Goal: Information Seeking & Learning: Learn about a topic

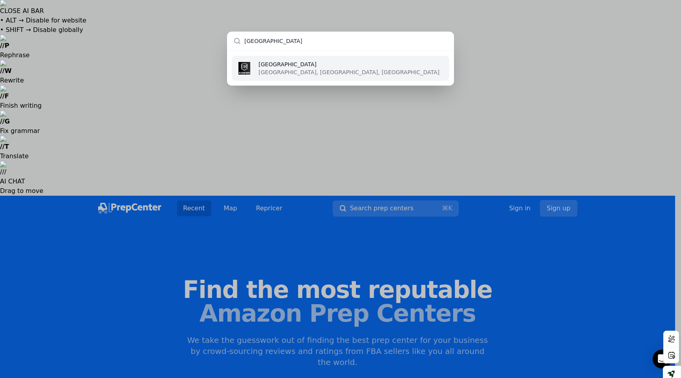
type input "[GEOGRAPHIC_DATA]"
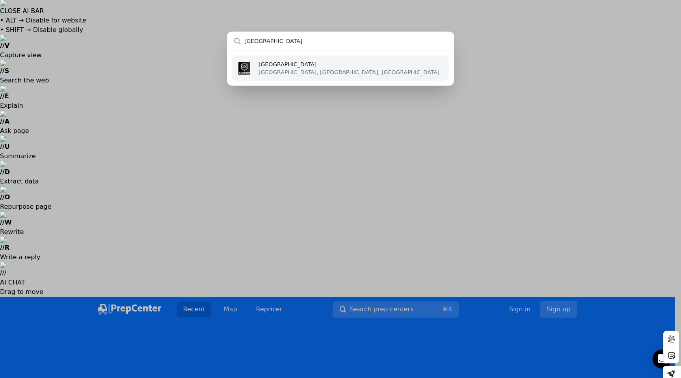
click at [272, 69] on p "[GEOGRAPHIC_DATA], [GEOGRAPHIC_DATA], [GEOGRAPHIC_DATA]" at bounding box center [349, 72] width 181 height 8
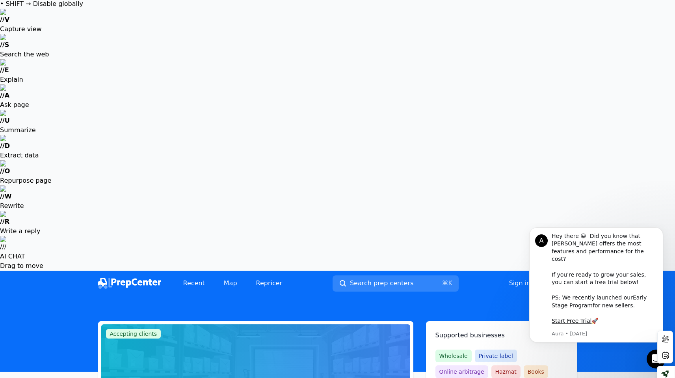
scroll to position [97, 0]
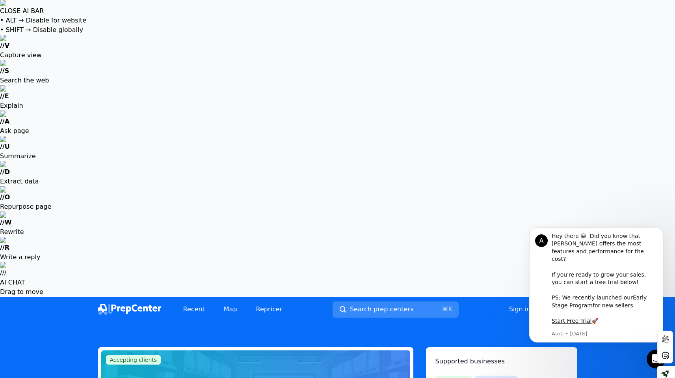
click at [389, 301] on button "Search prep centers ⌘ K" at bounding box center [396, 309] width 126 height 16
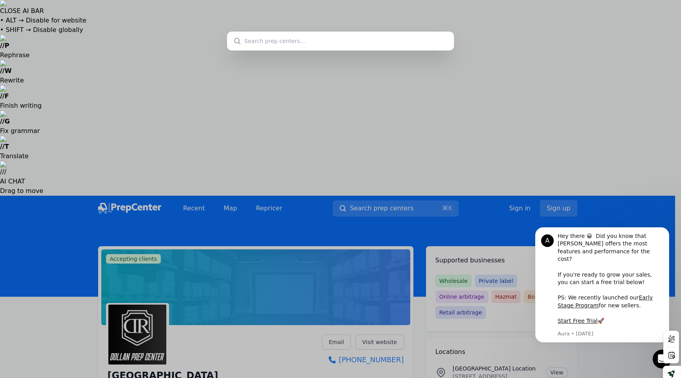
click at [341, 35] on input "text" at bounding box center [340, 41] width 227 height 19
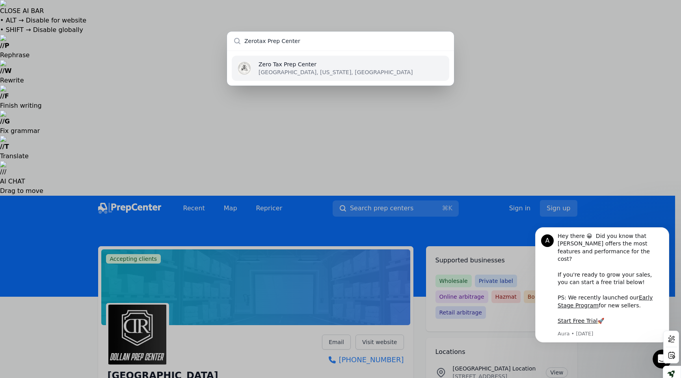
type input "Zerotax Prep Center"
click at [292, 69] on p "[GEOGRAPHIC_DATA], [US_STATE], [GEOGRAPHIC_DATA]" at bounding box center [336, 72] width 154 height 8
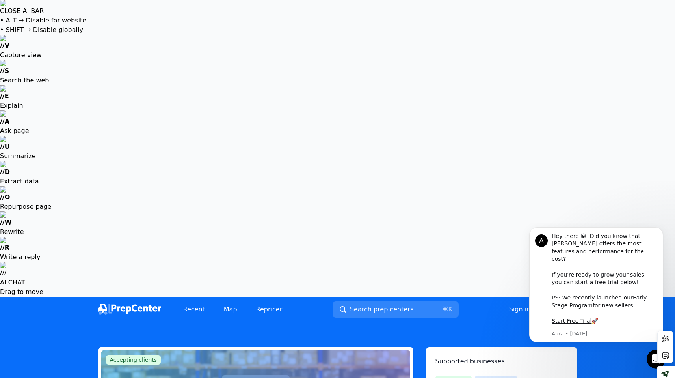
click at [352, 304] on span "Search prep centers" at bounding box center [381, 308] width 63 height 9
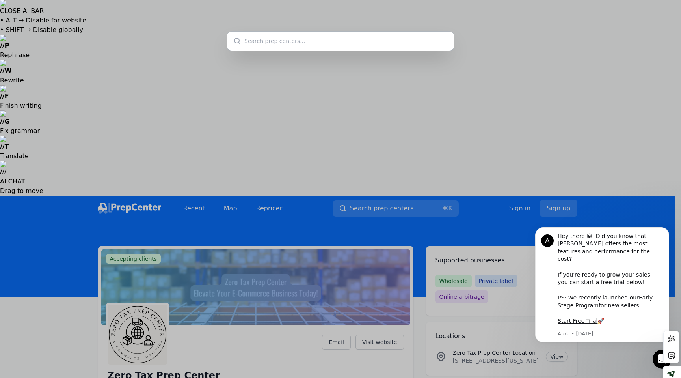
type input "PrepWorx ([US_STATE])"
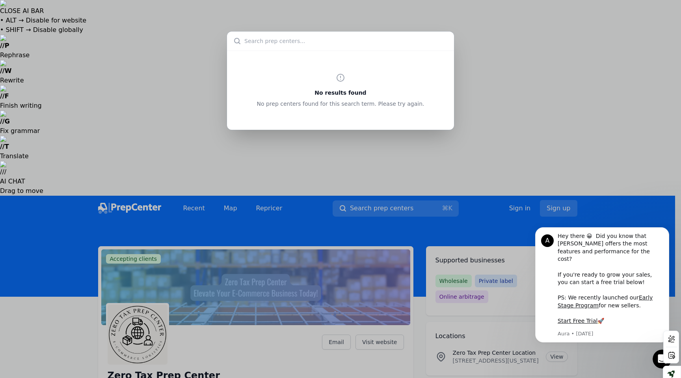
click at [264, 39] on input "text" at bounding box center [340, 41] width 227 height 19
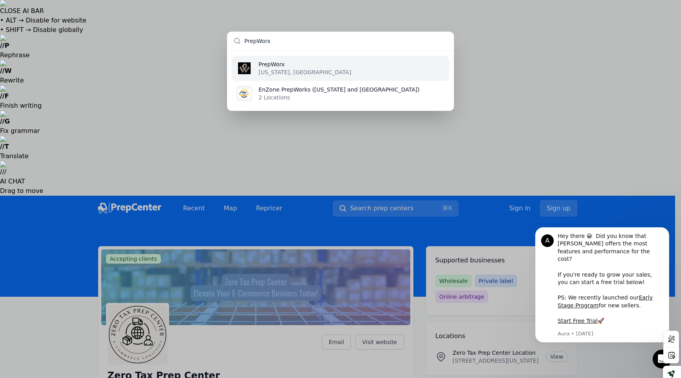
type input "PrepWorx"
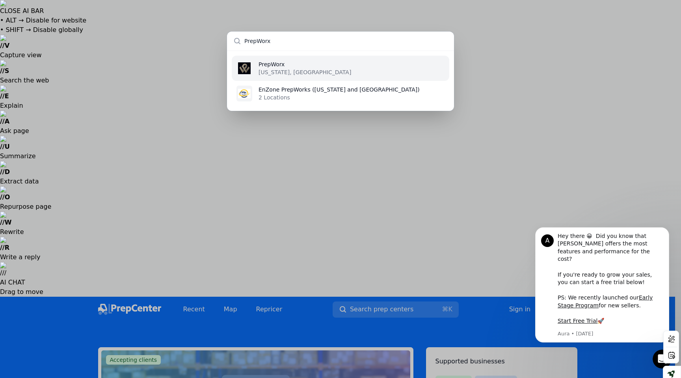
click at [263, 70] on p "[US_STATE], [GEOGRAPHIC_DATA]" at bounding box center [305, 72] width 93 height 8
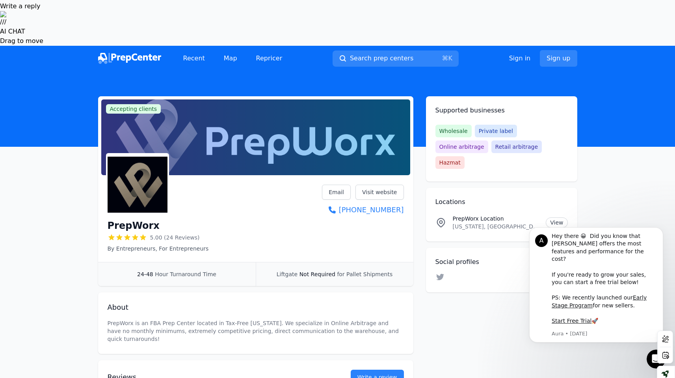
scroll to position [249, 0]
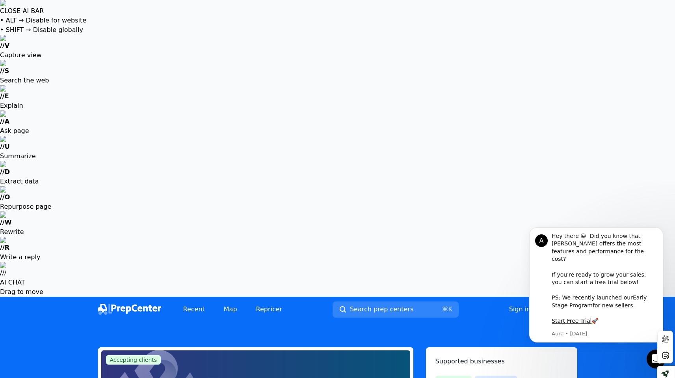
click at [191, 301] on link "Recent" at bounding box center [194, 309] width 34 height 16
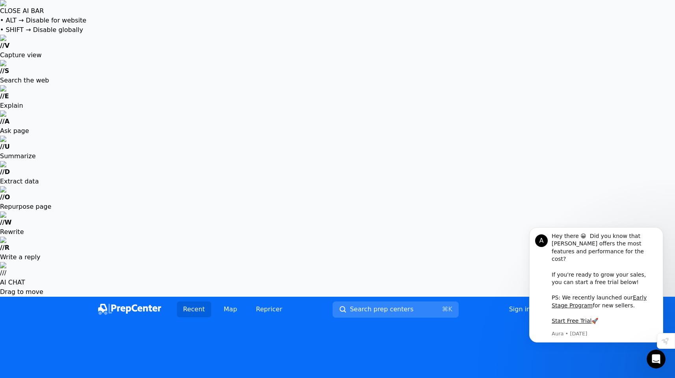
click at [230, 301] on link "Map" at bounding box center [231, 309] width 26 height 16
